Goal: Information Seeking & Learning: Learn about a topic

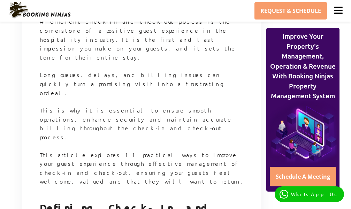
scroll to position [349, 0]
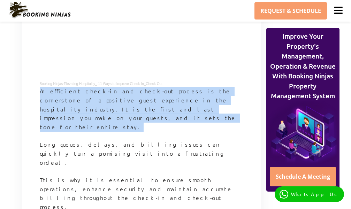
click at [59, 97] on p "An efficient check-in and check-out process is the cornerstone of a positive gu…" at bounding box center [142, 113] width 204 height 53
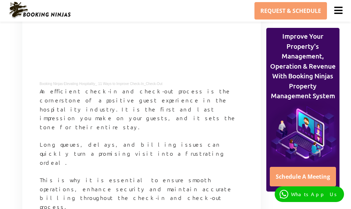
click at [40, 87] on p "An efficient check-in and check-out process is the cornerstone of a positive gu…" at bounding box center [142, 113] width 204 height 53
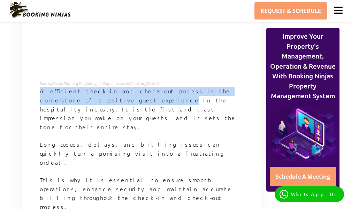
drag, startPoint x: 39, startPoint y: 71, endPoint x: 55, endPoint y: 88, distance: 23.5
click at [53, 87] on p "An efficient check-in and check-out process is the cornerstone of a positive gu…" at bounding box center [142, 113] width 204 height 53
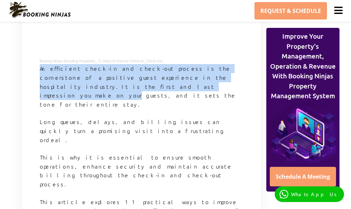
scroll to position [384, 0]
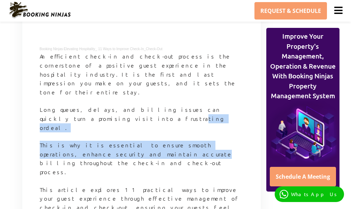
drag, startPoint x: 56, startPoint y: 90, endPoint x: 76, endPoint y: 120, distance: 36.8
click at [80, 141] on p "This is why it is essential to ensure smooth operations, enhance security and m…" at bounding box center [142, 163] width 204 height 44
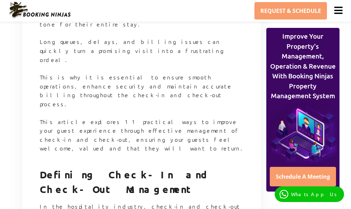
scroll to position [454, 0]
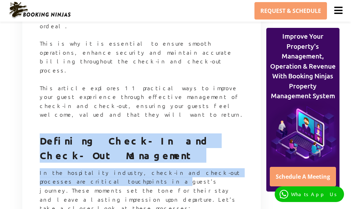
drag, startPoint x: 41, startPoint y: 95, endPoint x: 81, endPoint y: 109, distance: 42.2
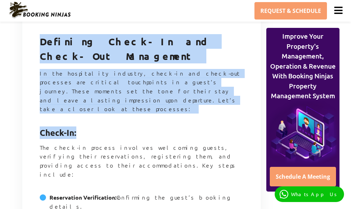
scroll to position [593, 0]
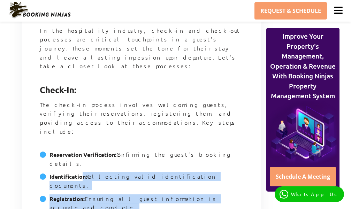
drag, startPoint x: 81, startPoint y: 109, endPoint x: 97, endPoint y: 141, distance: 35.6
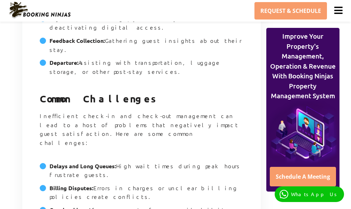
scroll to position [977, 0]
drag, startPoint x: 38, startPoint y: 96, endPoint x: 125, endPoint y: 137, distance: 96.0
copy article "Loremips Dolor-Si ame Conse-Adi Elitseddoe Te inc utlaboreetd magnaali, enima-m…"
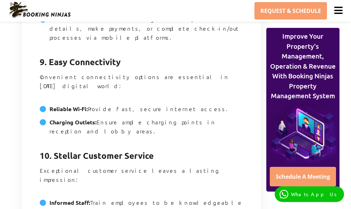
scroll to position [2338, 0]
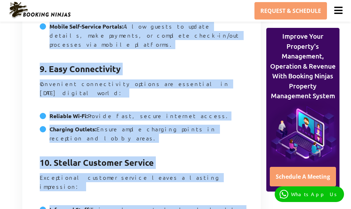
drag, startPoint x: 40, startPoint y: 94, endPoint x: 202, endPoint y: 165, distance: 176.5
copy article "11 Ways to Improve Check-In/Out Management 1. Embrace Technology Modern technol…"
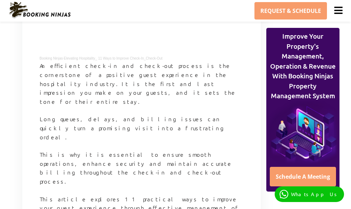
scroll to position [314, 0]
